Goal: Information Seeking & Learning: Find specific page/section

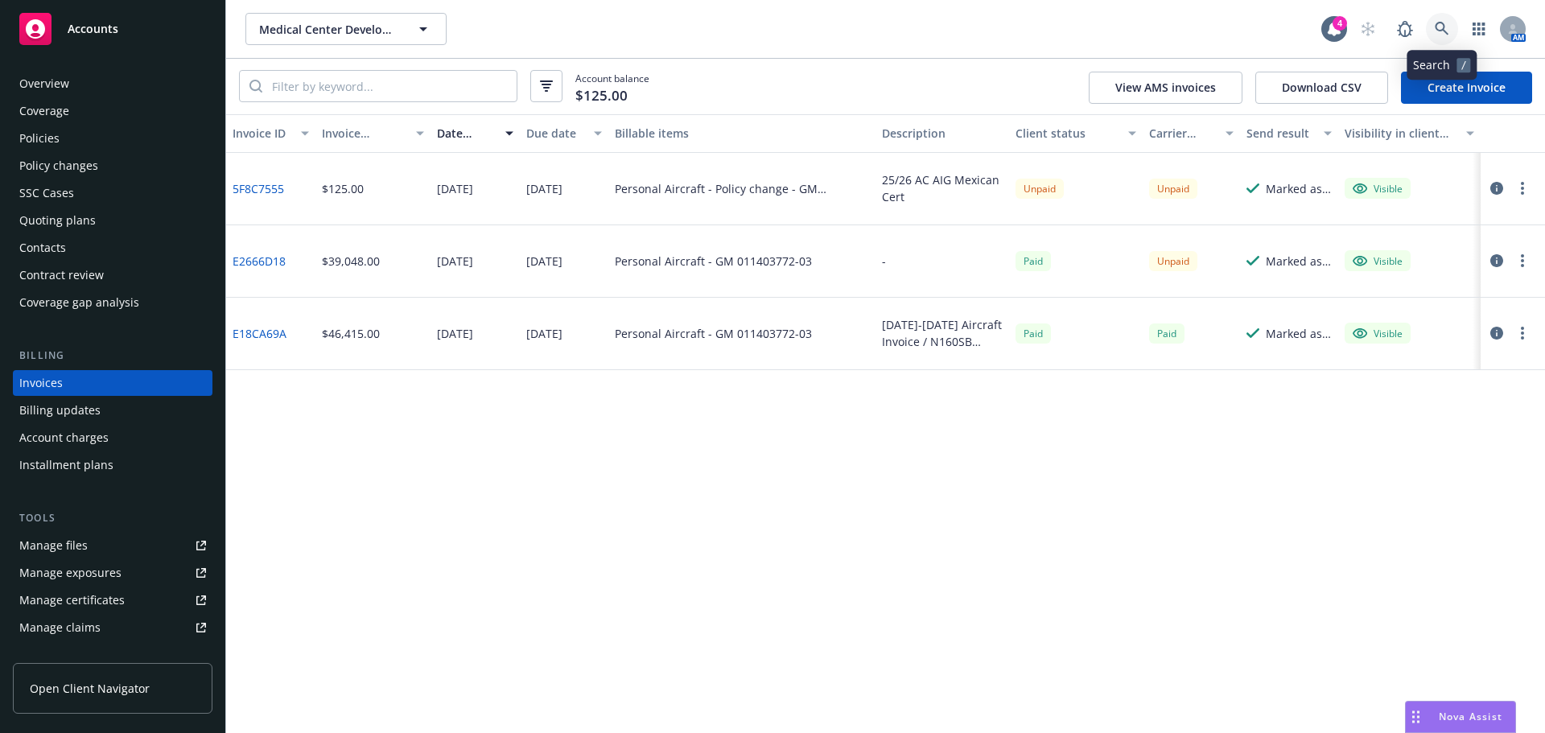
click at [1437, 27] on icon at bounding box center [1442, 29] width 14 height 14
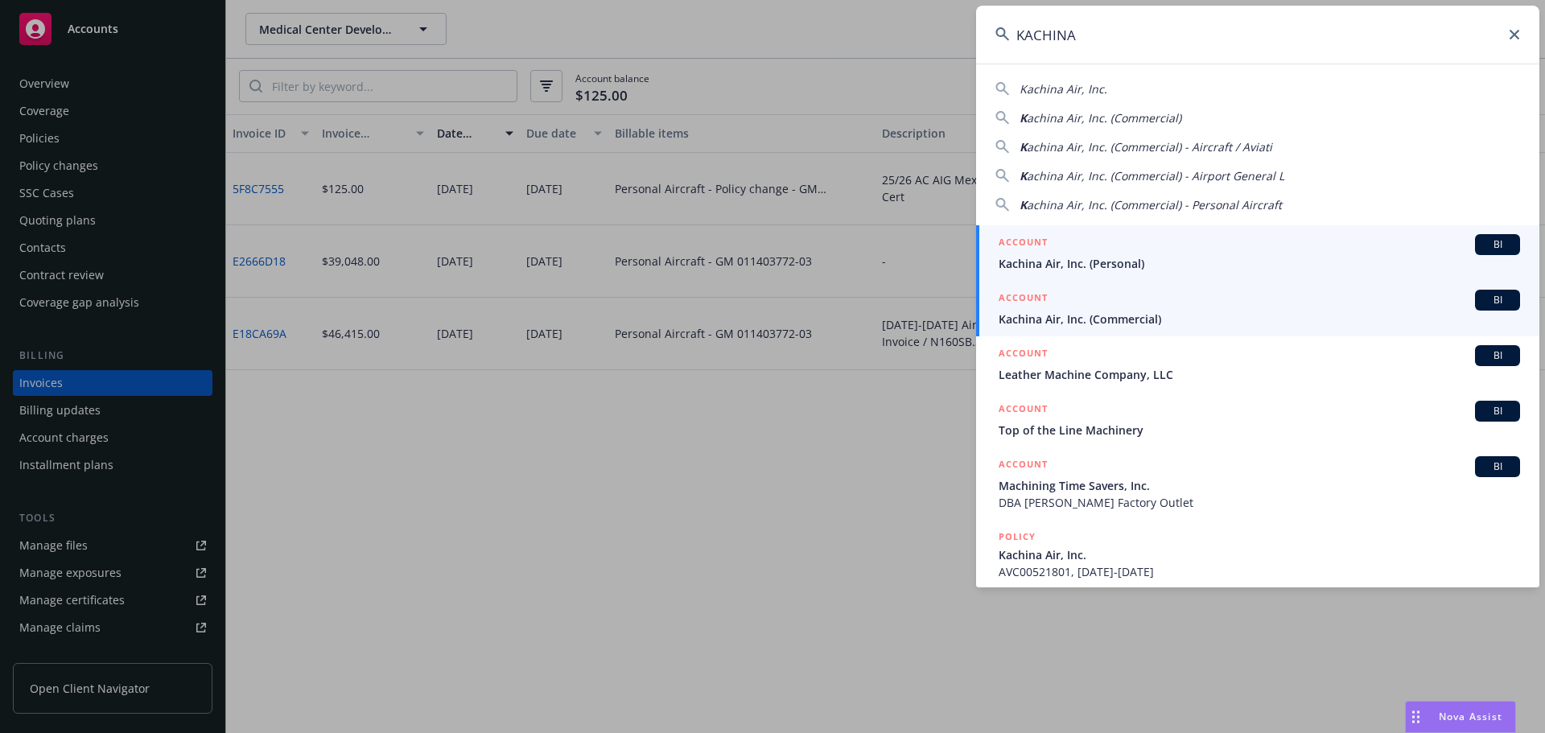
type input "KACHINA"
click at [1026, 324] on span "Kachina Air, Inc. (Commercial)" at bounding box center [1260, 319] width 522 height 17
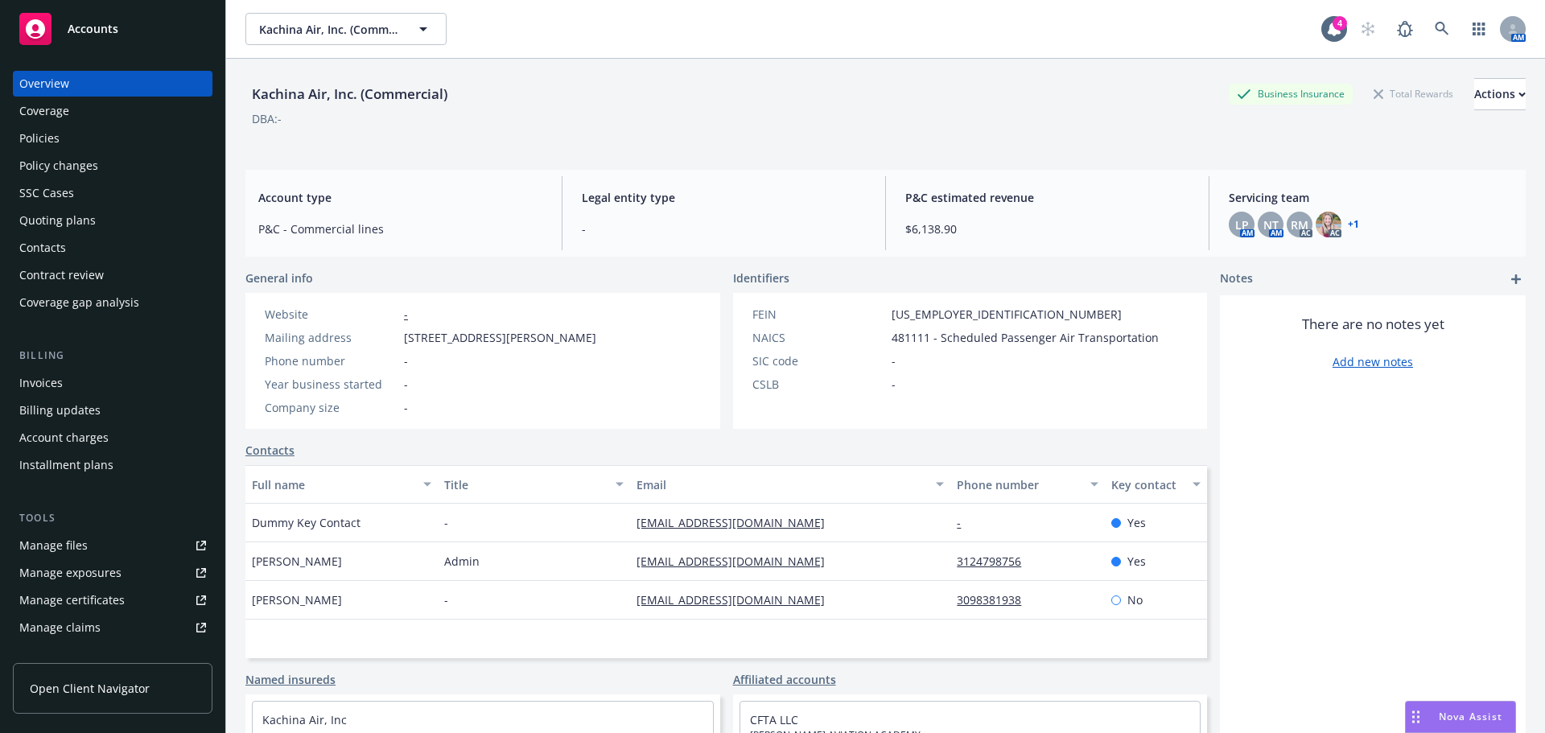
click at [53, 133] on div "Policies" at bounding box center [39, 139] width 40 height 26
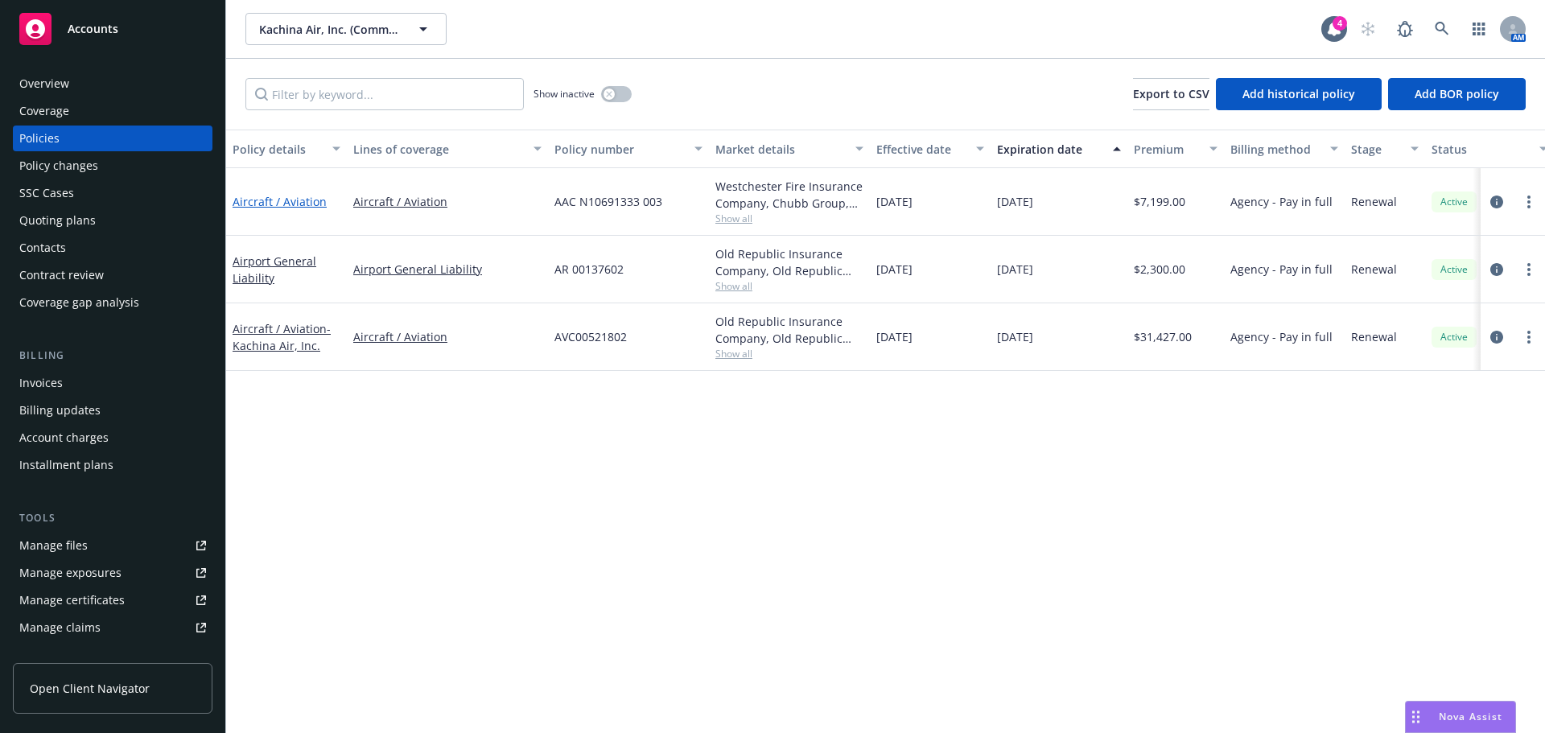
click at [291, 197] on link "Aircraft / Aviation" at bounding box center [280, 201] width 94 height 15
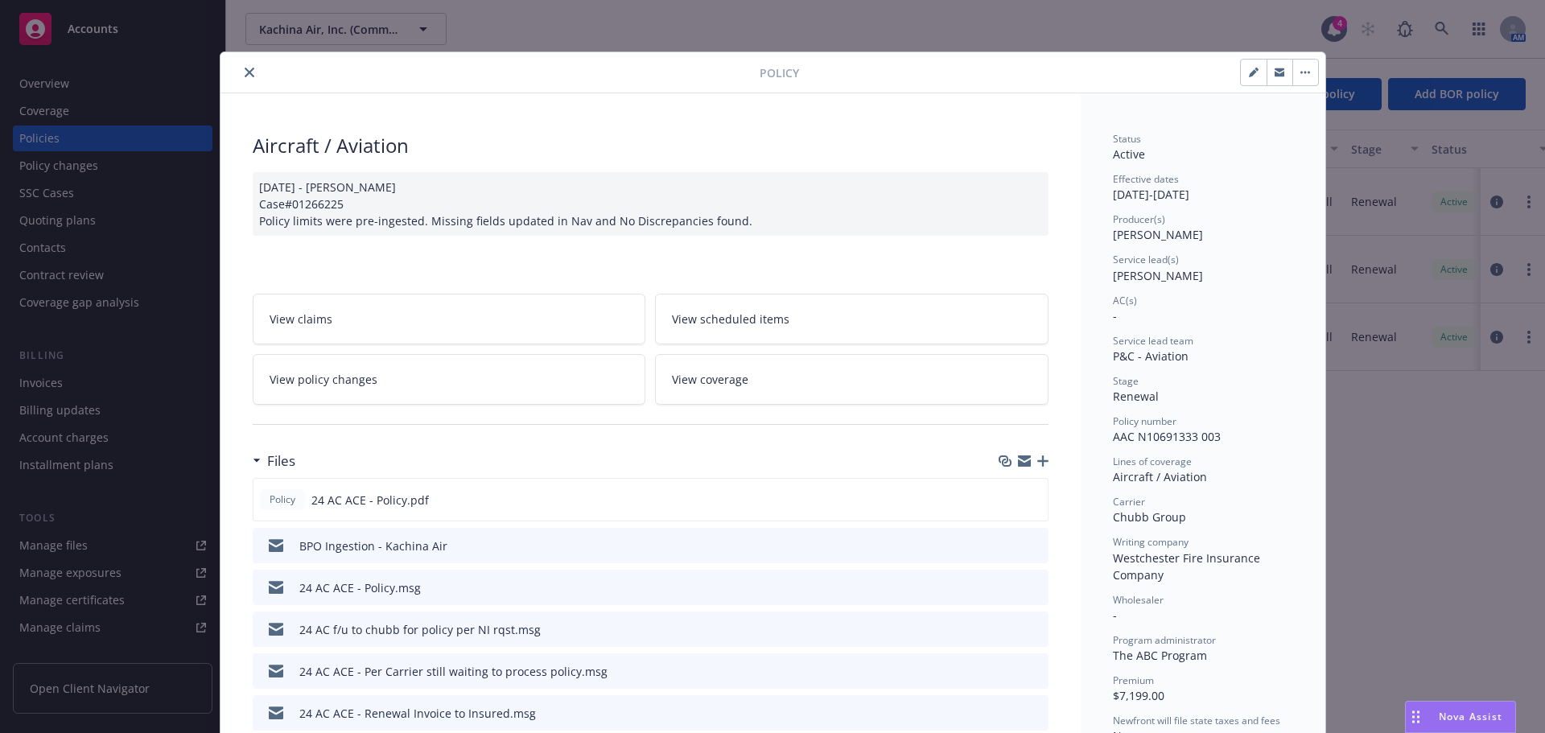
click at [247, 68] on icon "close" at bounding box center [250, 73] width 10 height 10
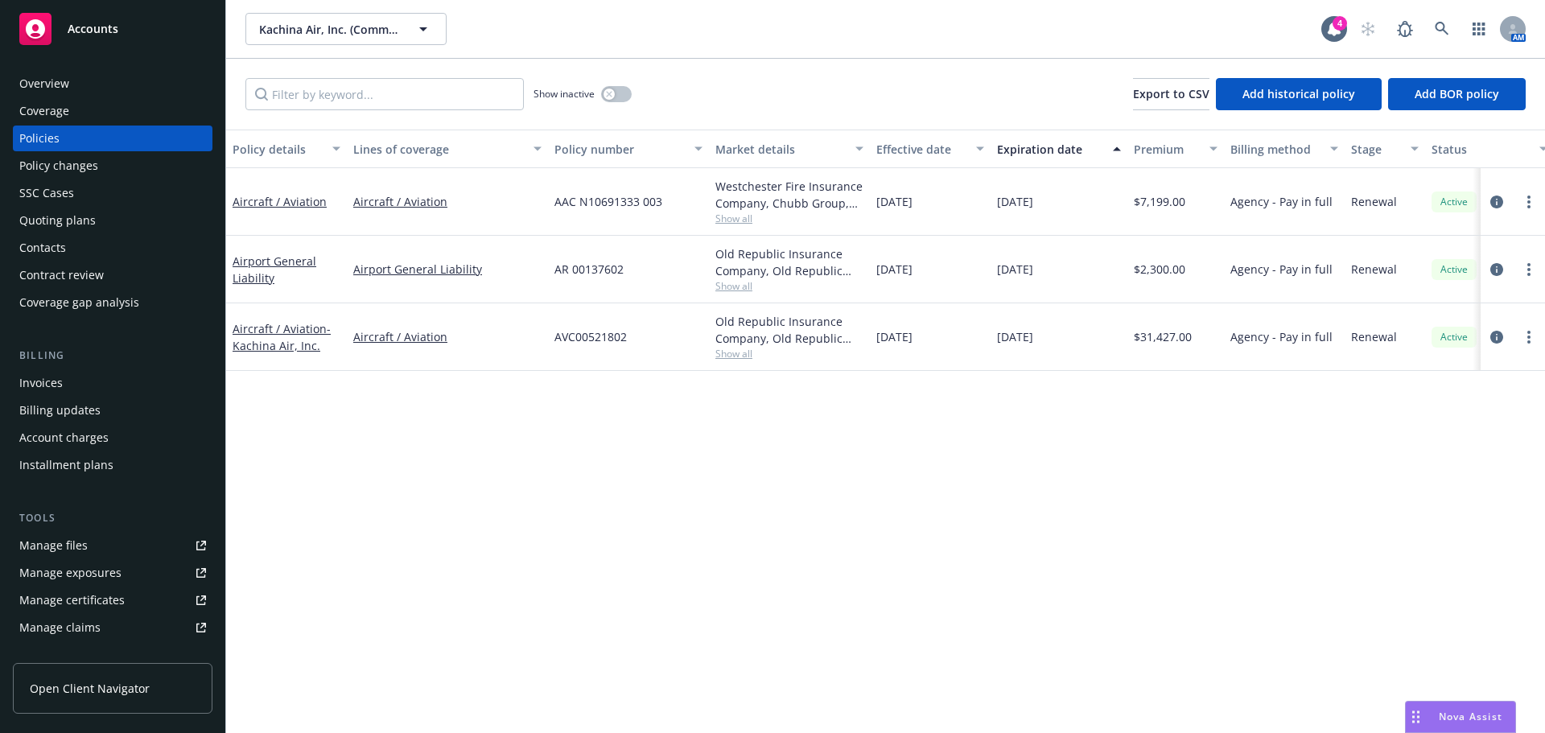
click at [96, 200] on div "SSC Cases" at bounding box center [112, 193] width 187 height 26
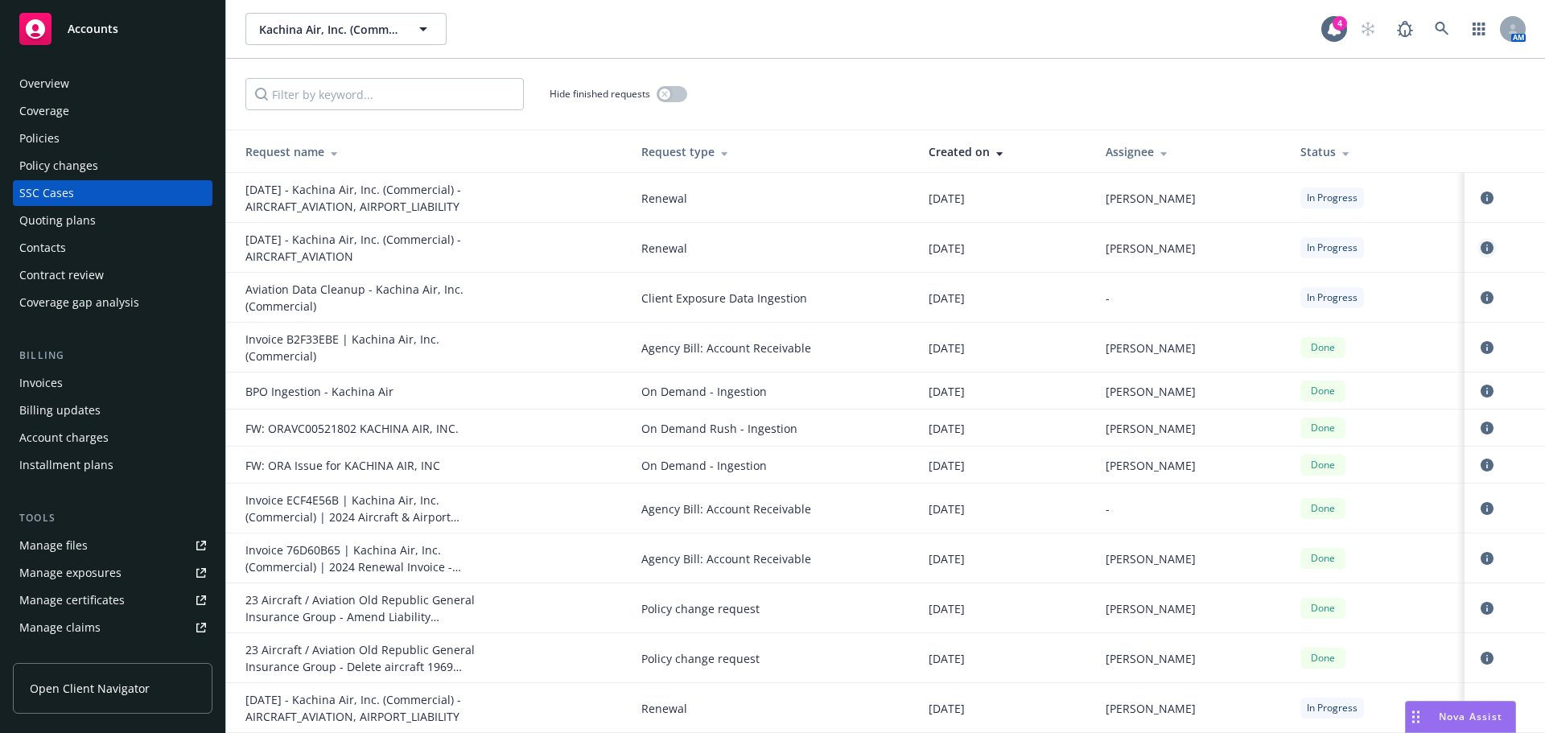
click at [1481, 242] on icon "circleInformation" at bounding box center [1487, 247] width 13 height 13
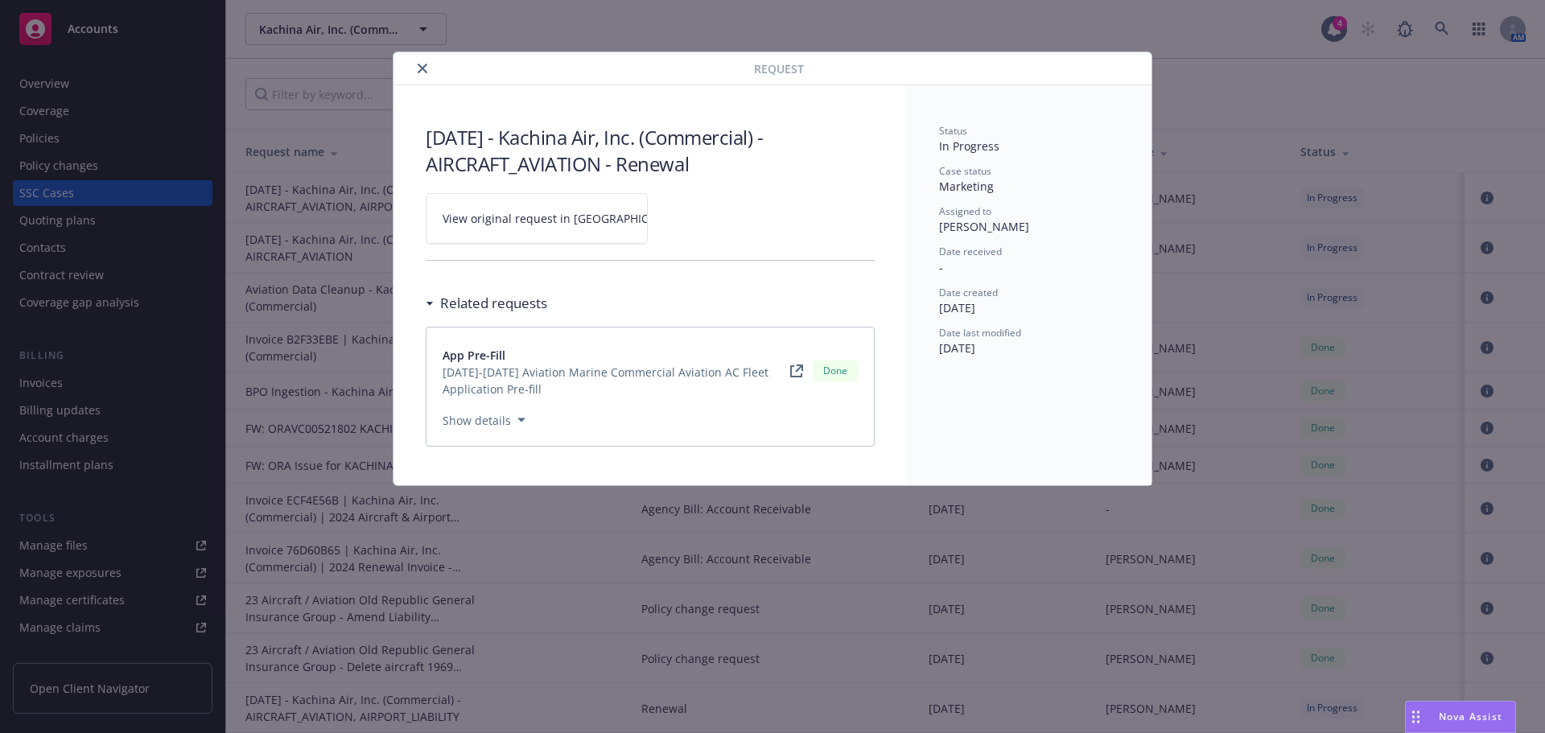
click at [507, 229] on link "View original request in [GEOGRAPHIC_DATA]" at bounding box center [537, 218] width 222 height 51
click at [427, 70] on button "close" at bounding box center [422, 68] width 19 height 19
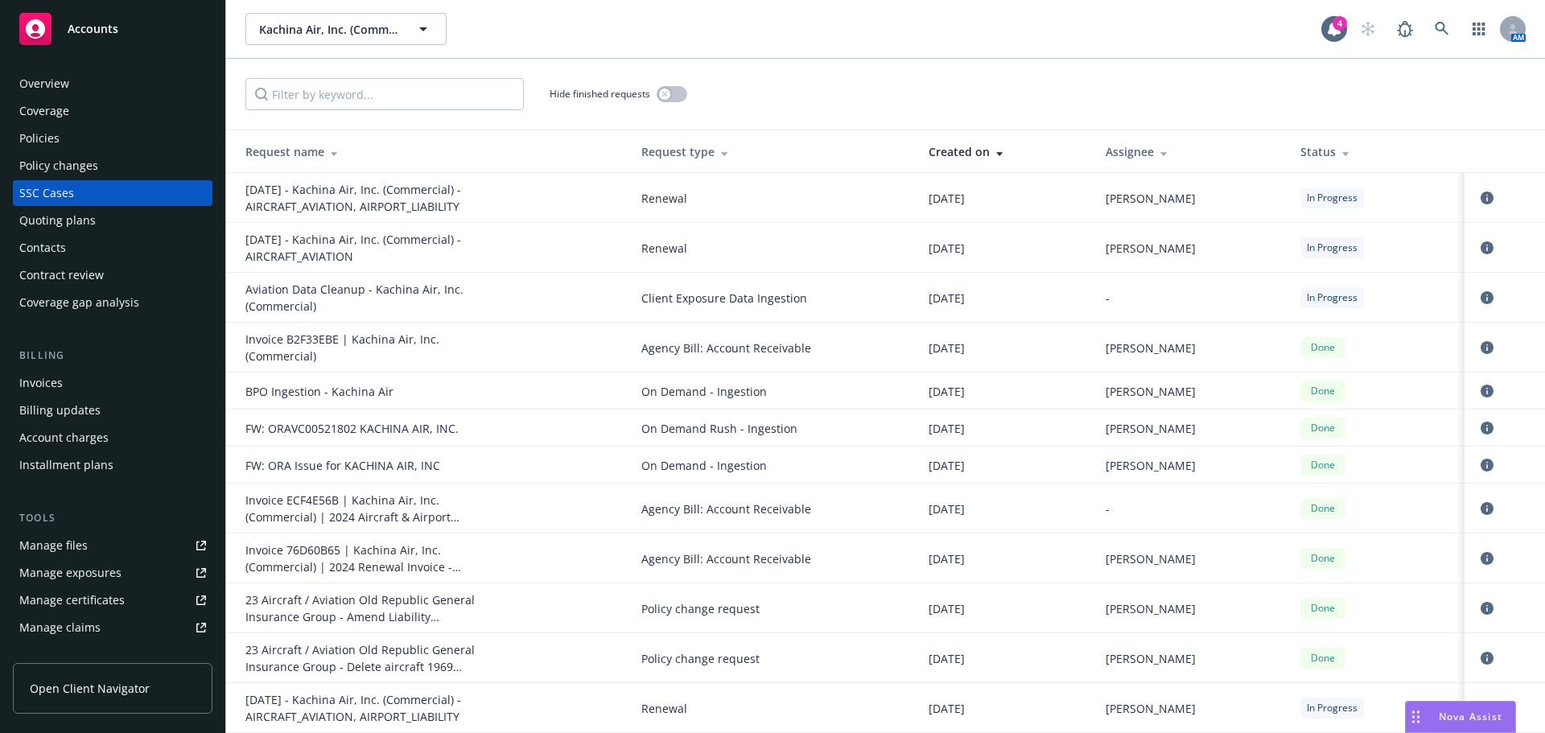
click at [31, 133] on div "Policies" at bounding box center [39, 139] width 40 height 26
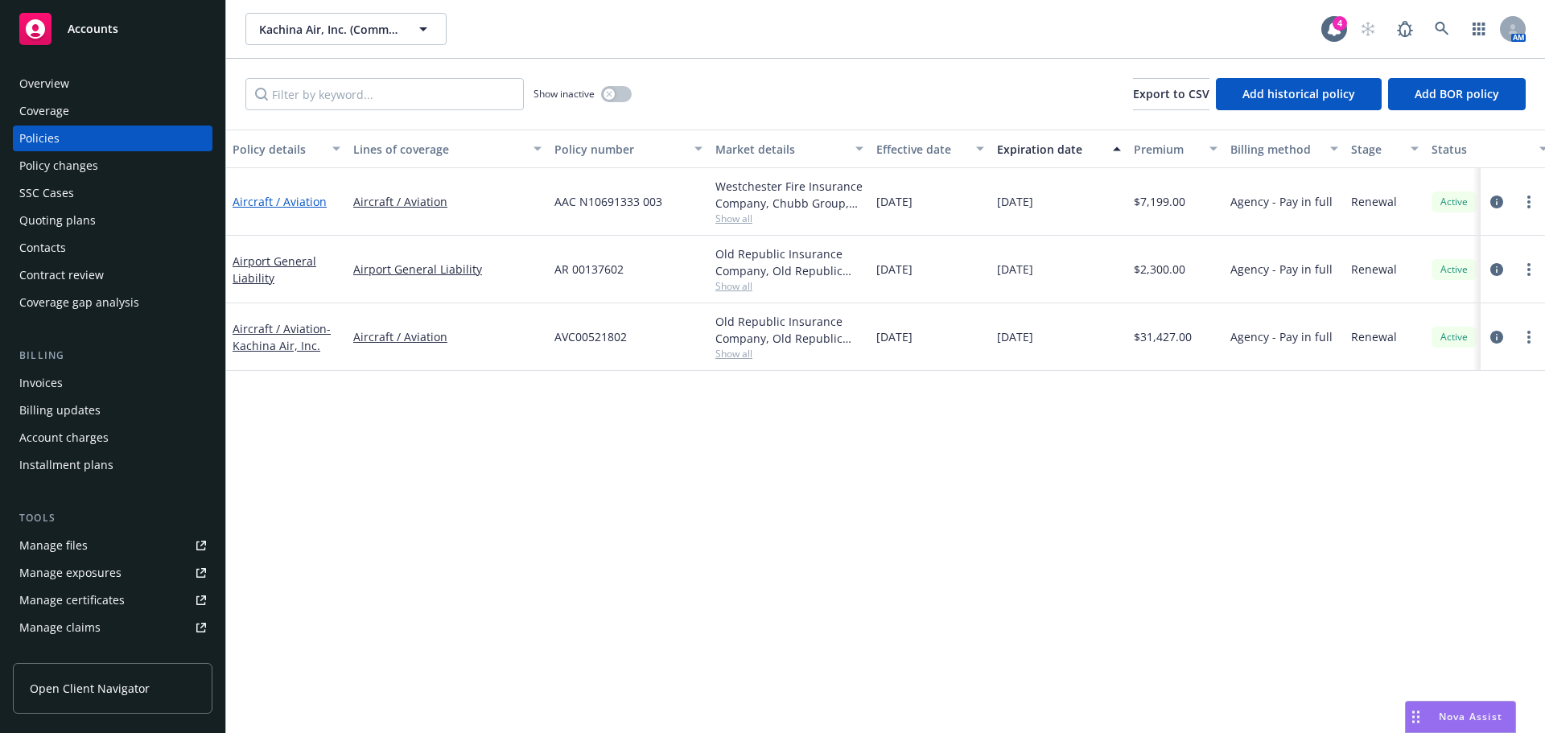
click at [278, 206] on link "Aircraft / Aviation" at bounding box center [280, 201] width 94 height 15
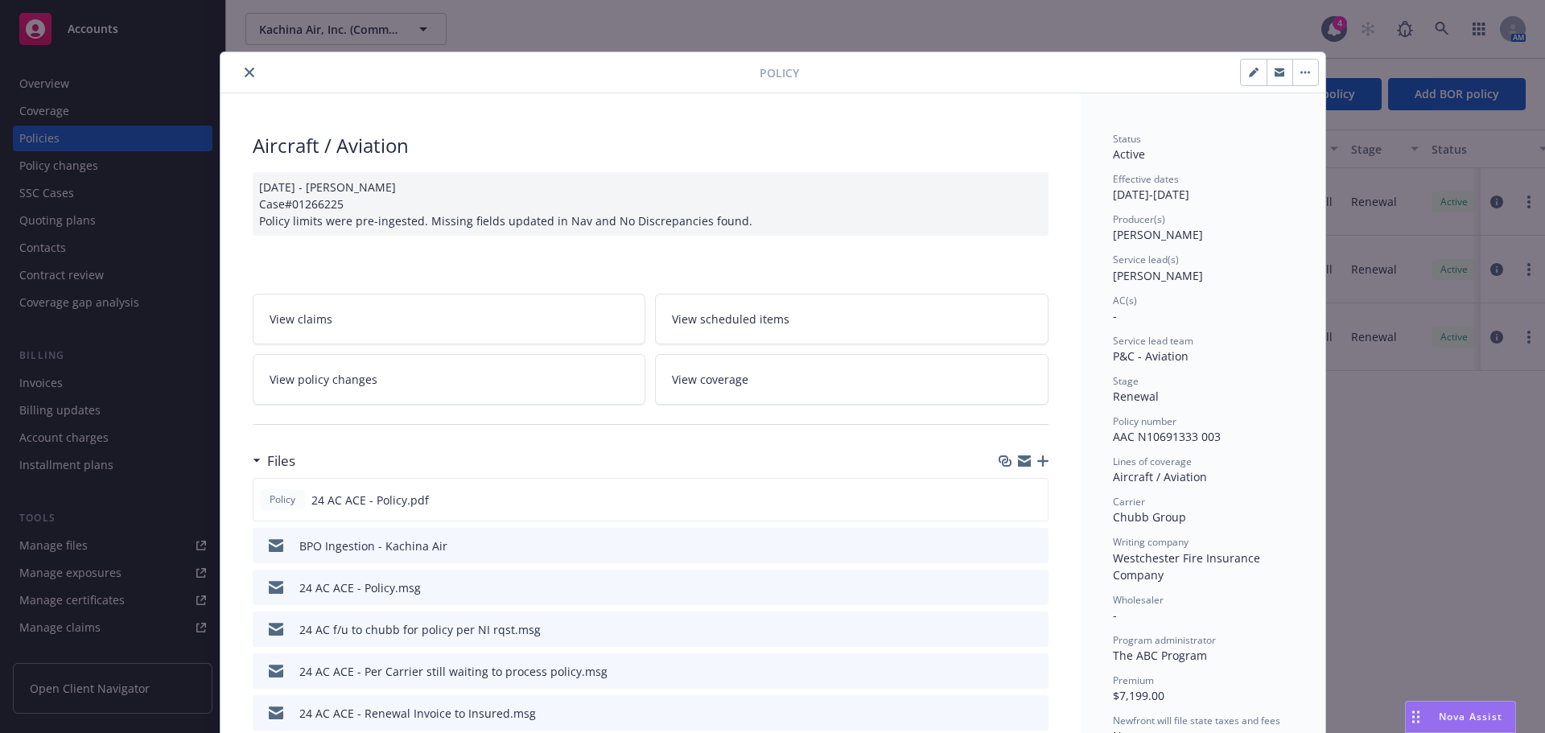
scroll to position [48, 0]
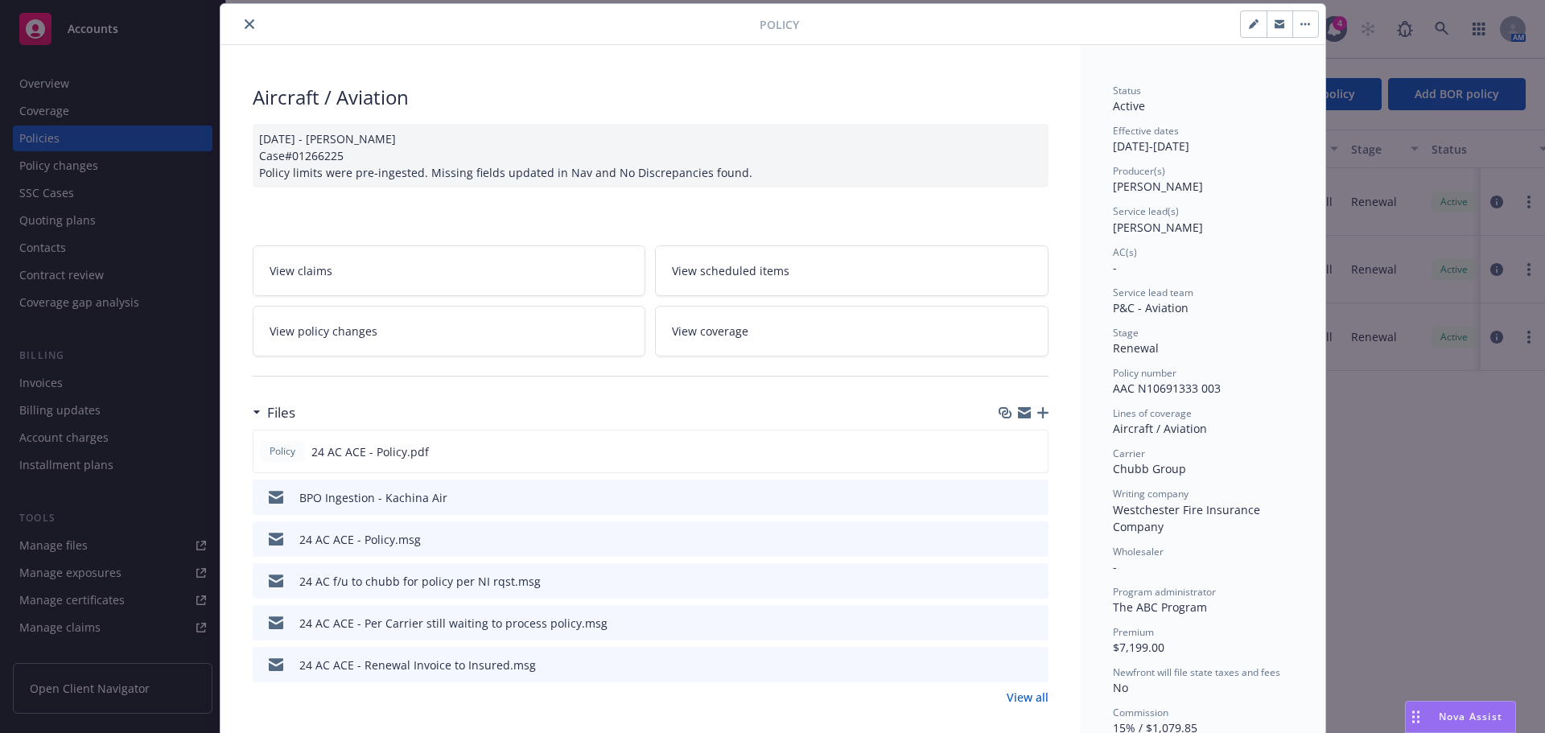
click at [1026, 628] on icon "preview file" at bounding box center [1033, 621] width 14 height 11
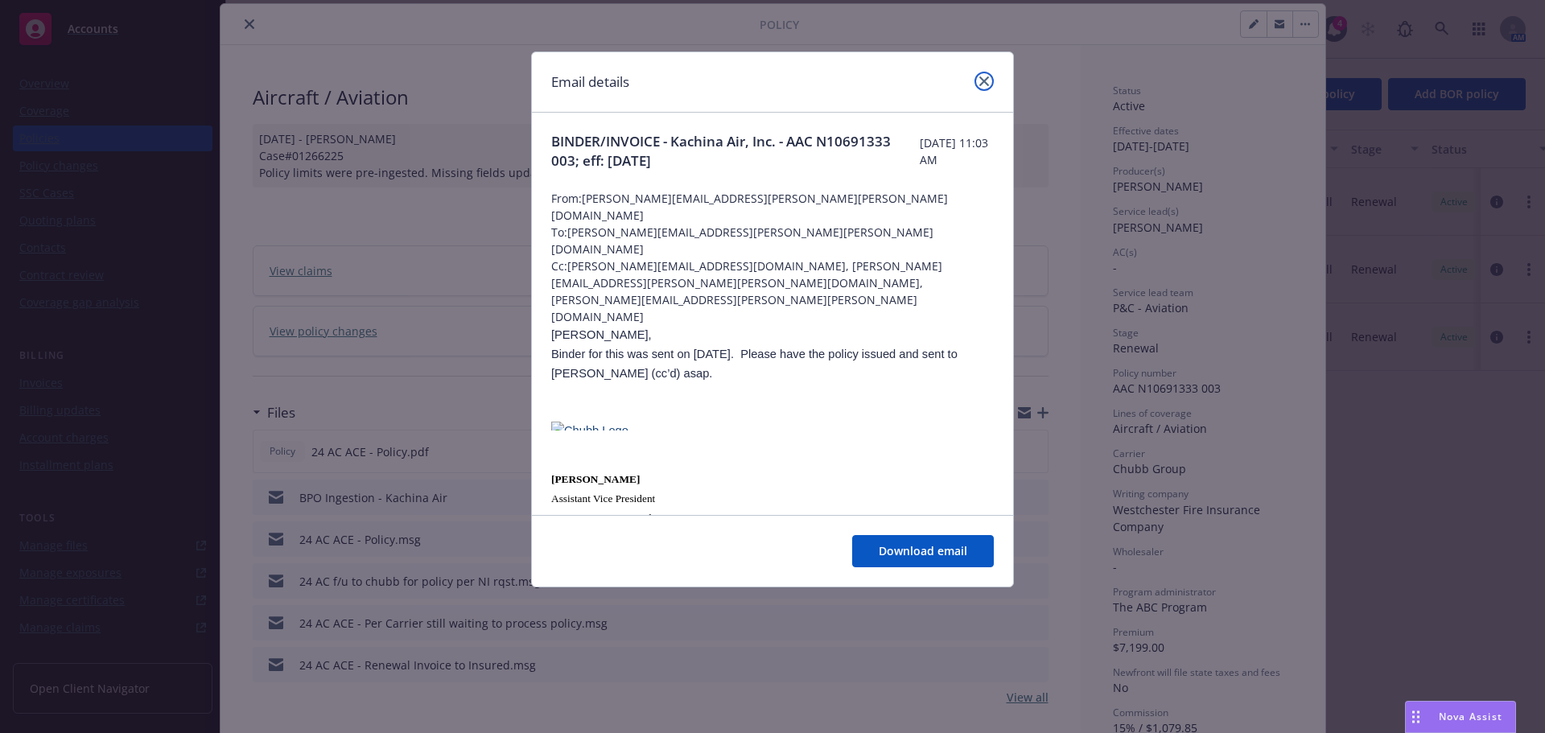
click at [980, 78] on icon "close" at bounding box center [984, 81] width 10 height 10
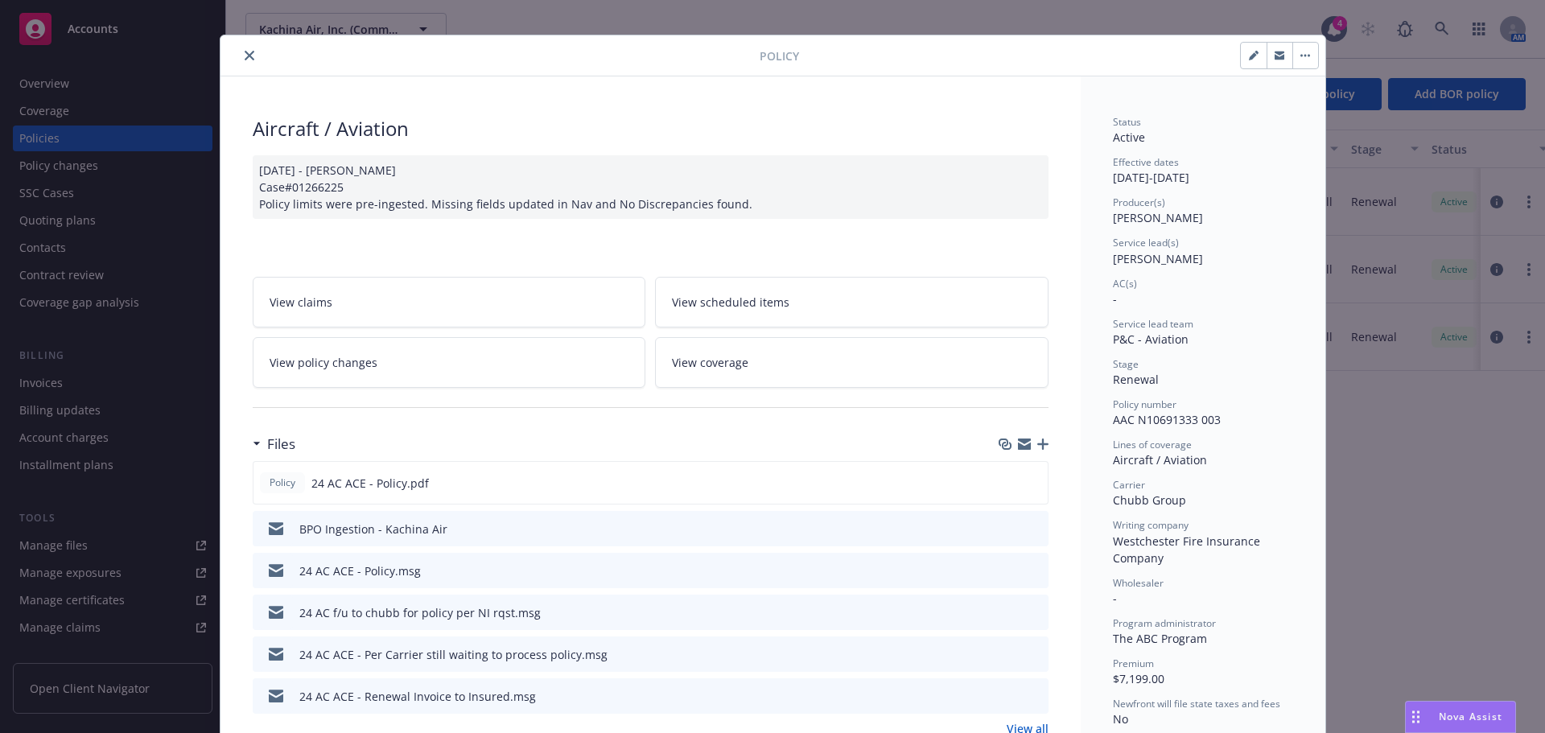
scroll to position [0, 0]
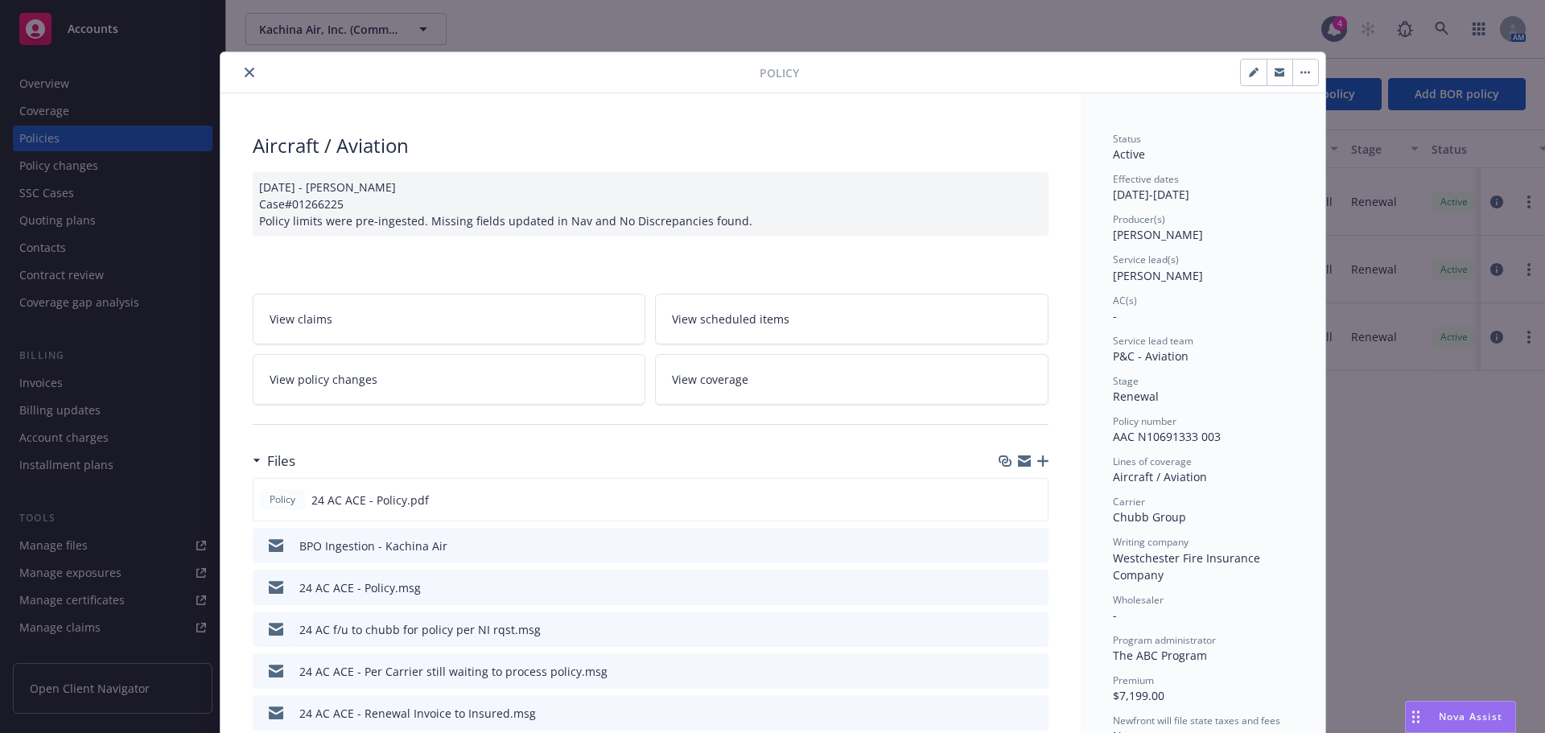
click at [244, 66] on button "close" at bounding box center [249, 72] width 19 height 19
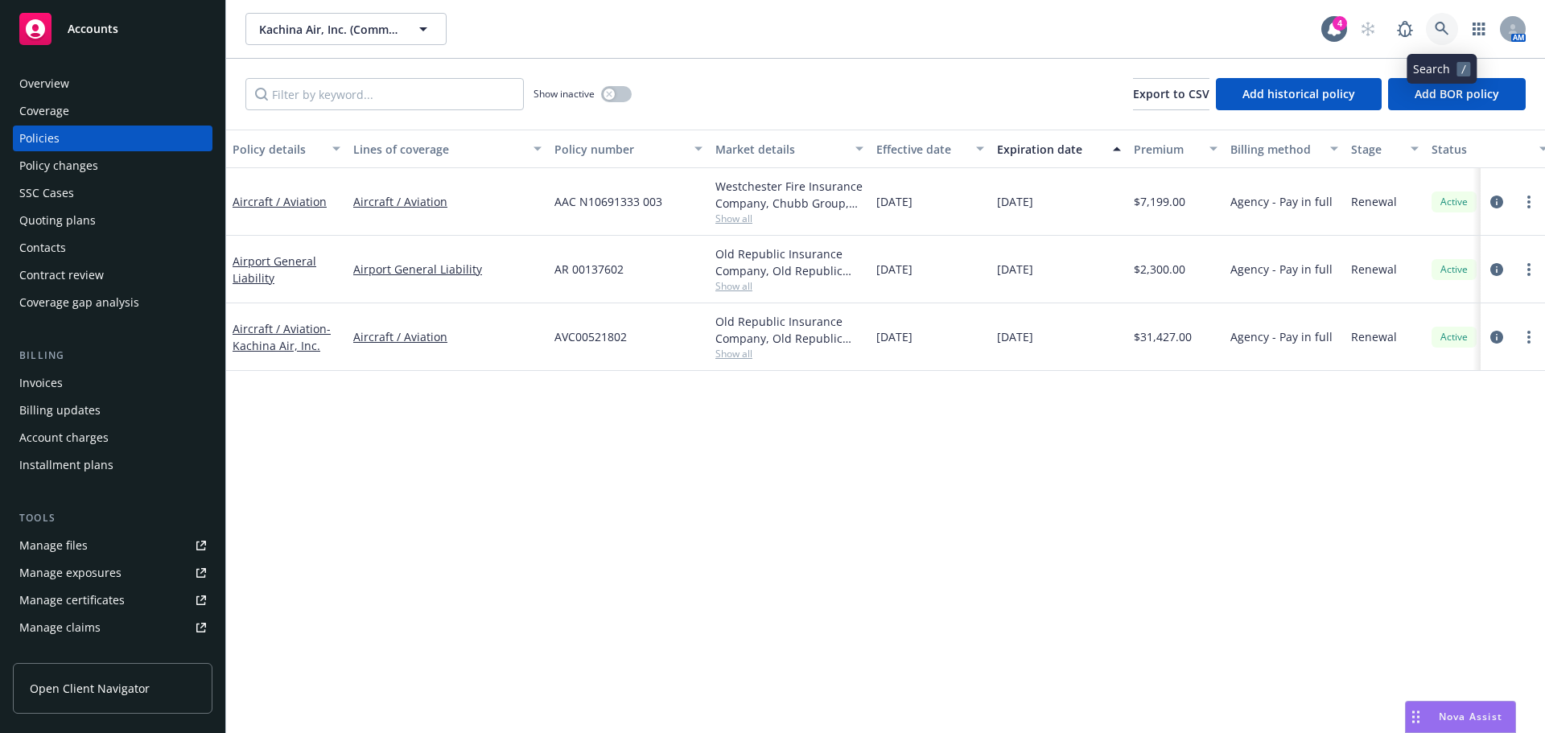
click at [1451, 32] on link at bounding box center [1442, 29] width 32 height 32
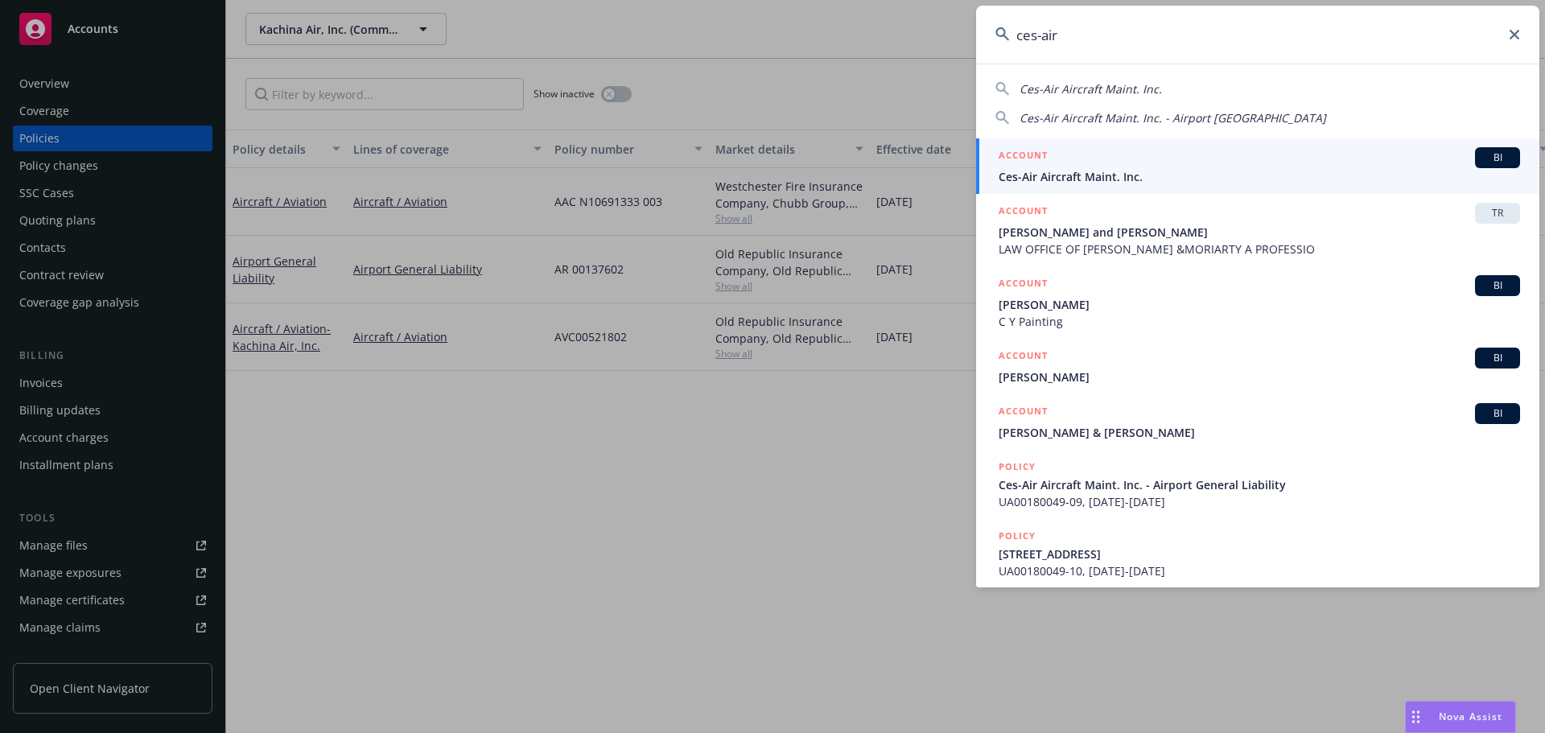
type input "ces-air"
click at [1139, 159] on div "ACCOUNT BI" at bounding box center [1260, 157] width 522 height 21
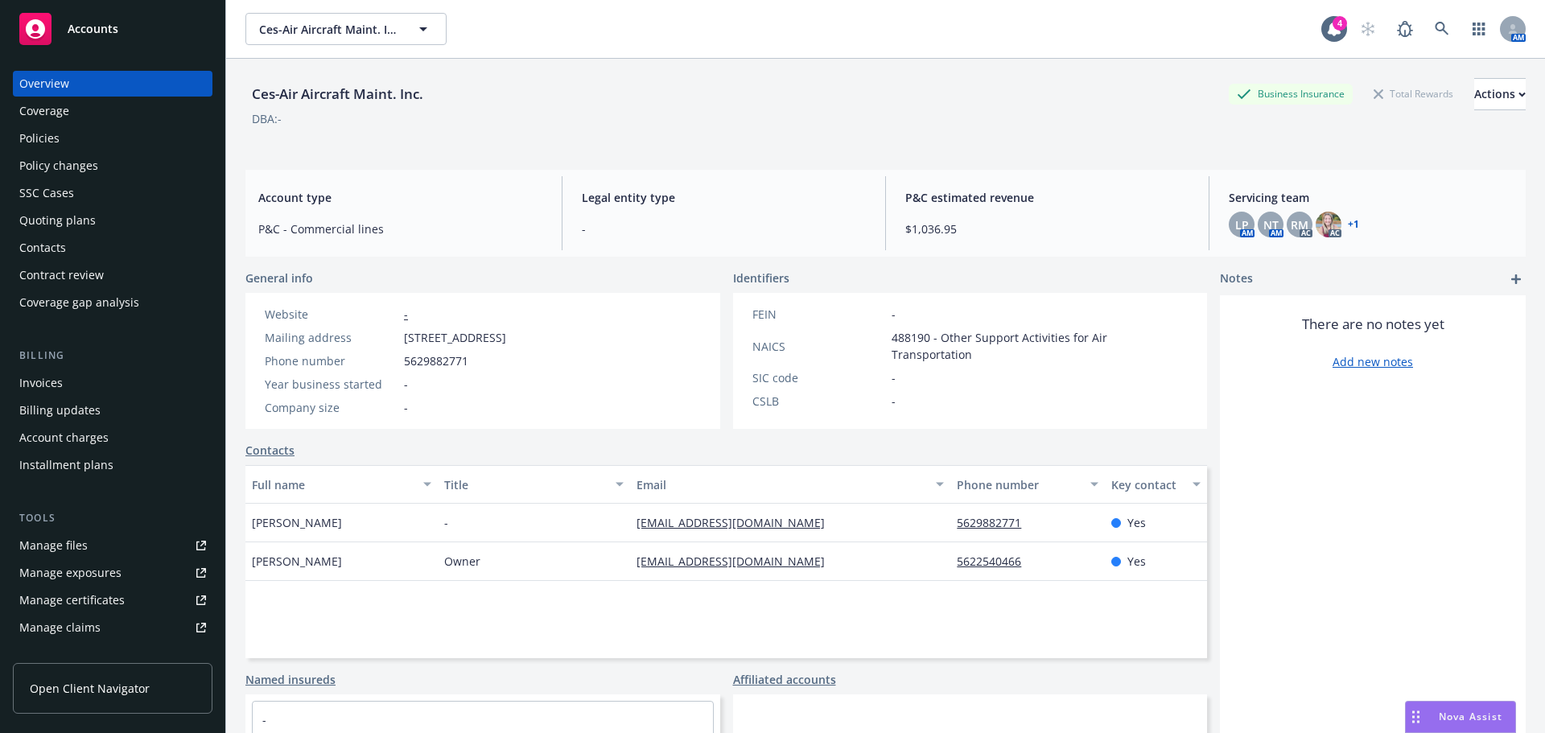
click at [36, 136] on div "Policies" at bounding box center [39, 139] width 40 height 26
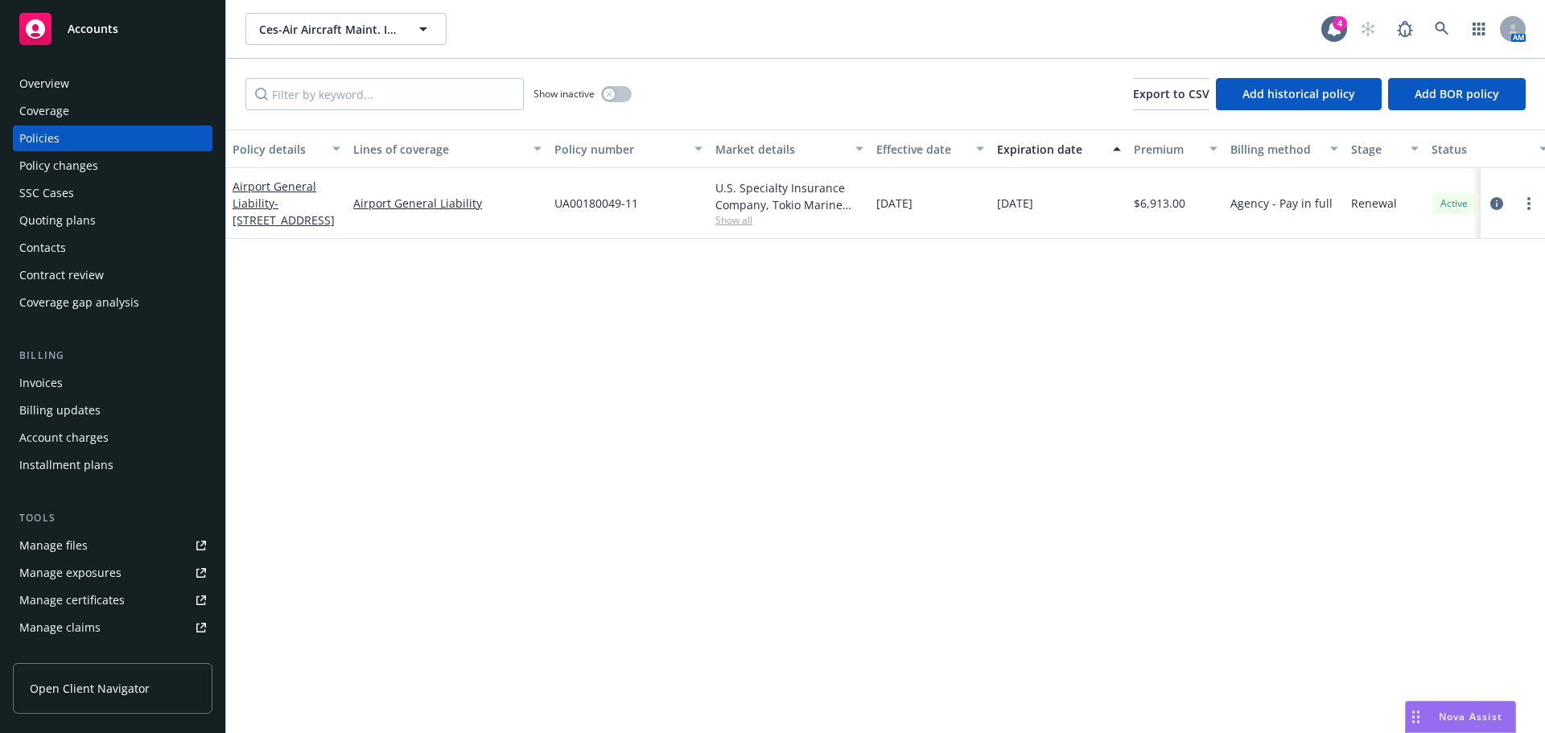
click at [64, 551] on div "Manage files" at bounding box center [53, 546] width 68 height 26
